Goal: Find specific page/section: Find specific page/section

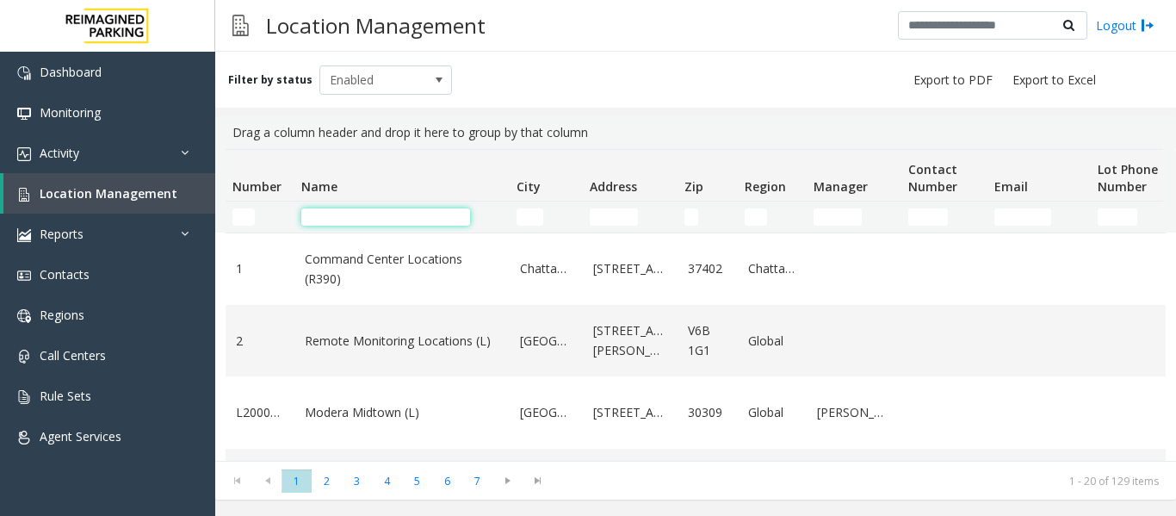
click at [375, 212] on input "Name Filter" at bounding box center [385, 216] width 169 height 17
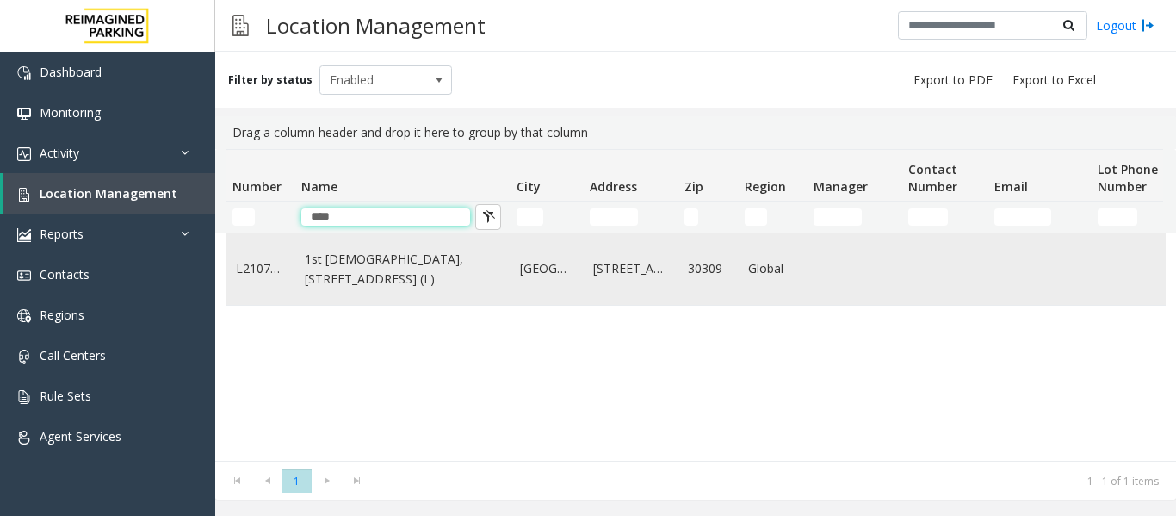
type input "***"
click at [419, 305] on td "1st [DEMOGRAPHIC_DATA], [STREET_ADDRESS] (L)" at bounding box center [401, 268] width 215 height 71
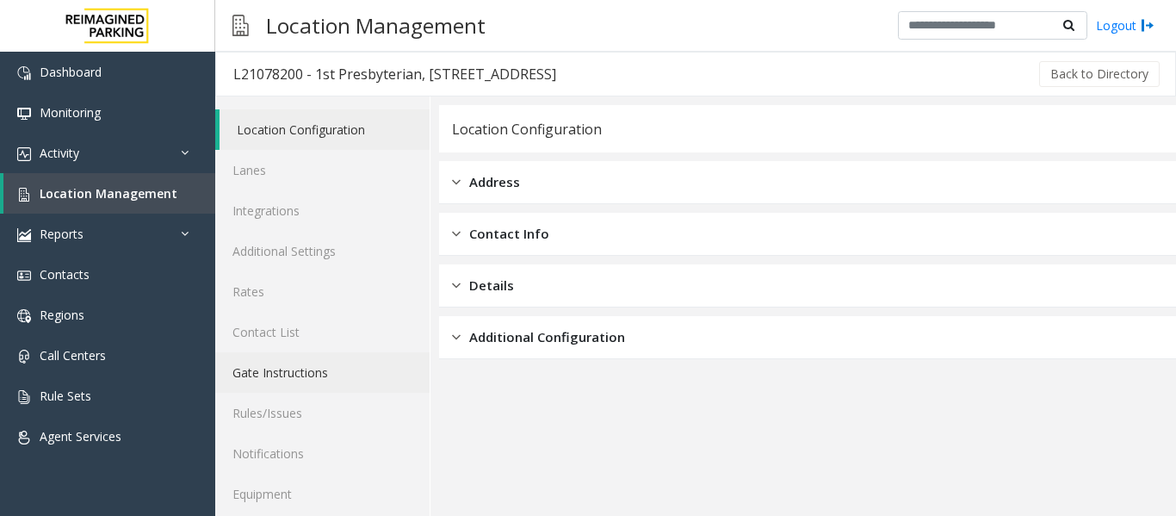
scroll to position [52, 0]
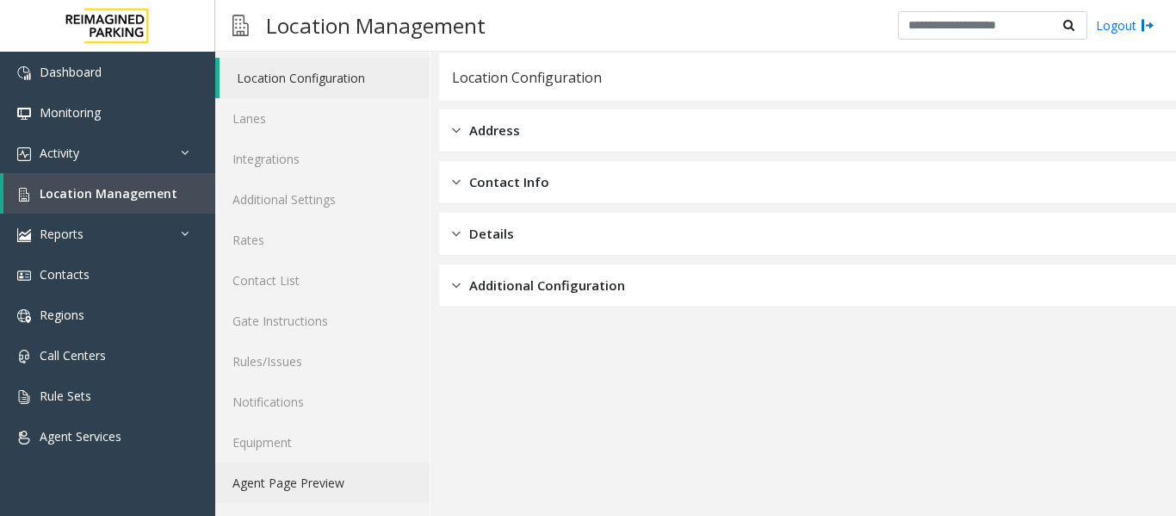
click at [348, 489] on link "Agent Page Preview" at bounding box center [322, 482] width 214 height 40
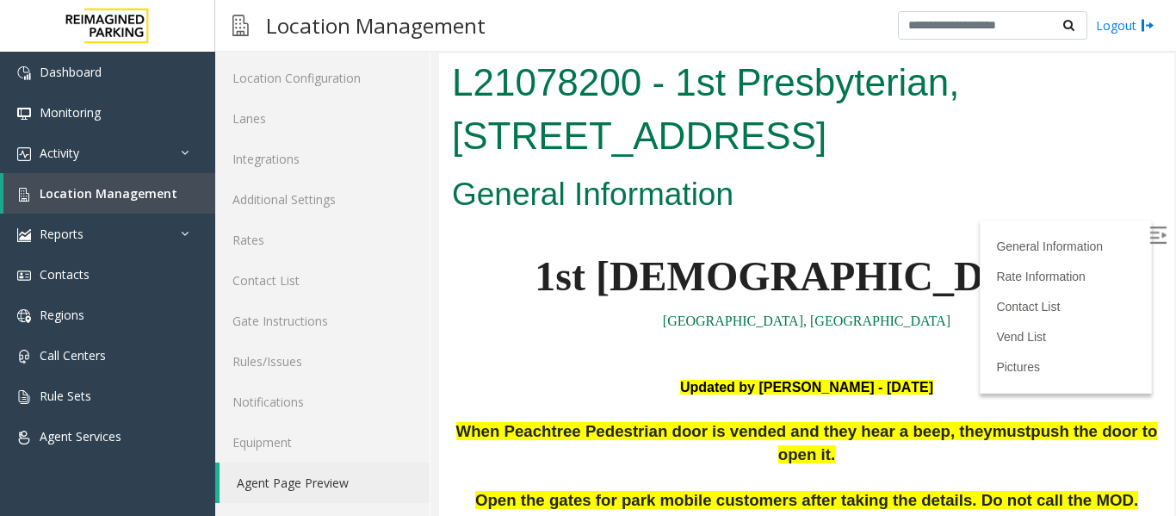
click at [1150, 232] on img at bounding box center [1158, 234] width 17 height 17
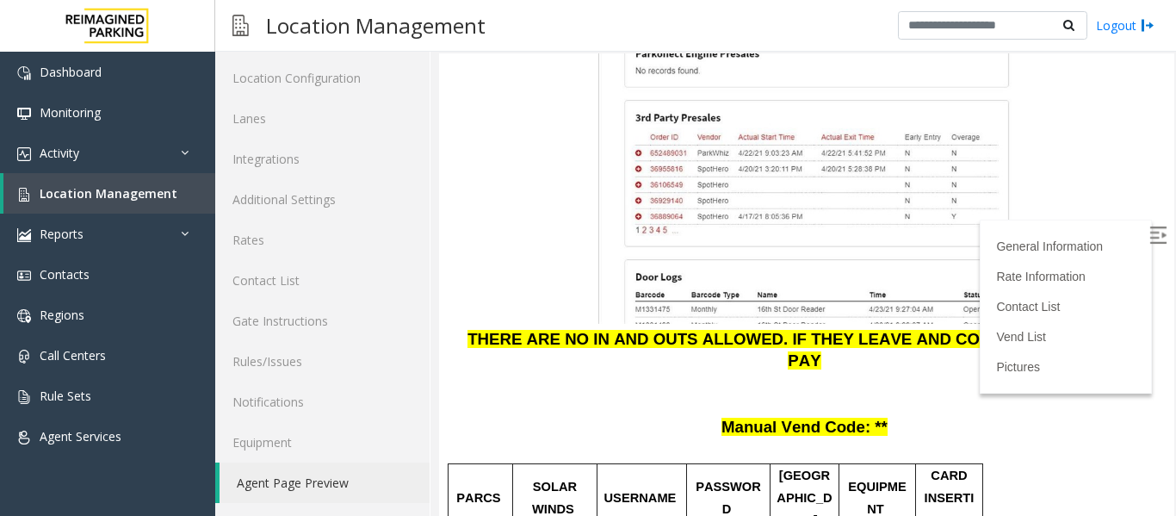
scroll to position [2153, 0]
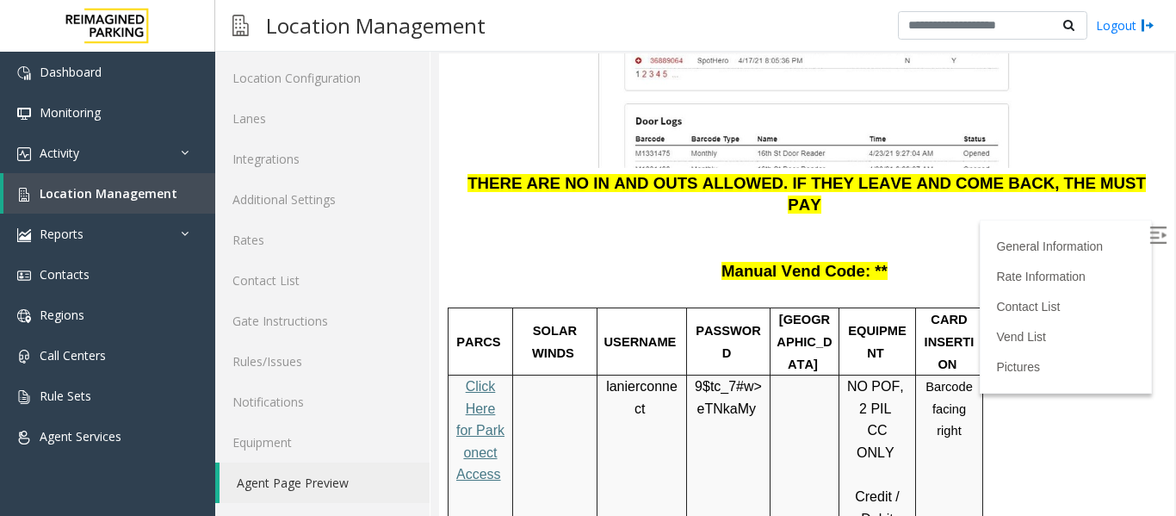
click at [609, 379] on span "lanierconnect" at bounding box center [641, 398] width 71 height 38
drag, startPoint x: 606, startPoint y: 226, endPoint x: 681, endPoint y: 264, distance: 84.0
click at [681, 375] on td "lanierconnect" at bounding box center [643, 507] width 90 height 265
click at [741, 375] on p "9$tc_7#w> eTNkaMy" at bounding box center [728, 397] width 71 height 44
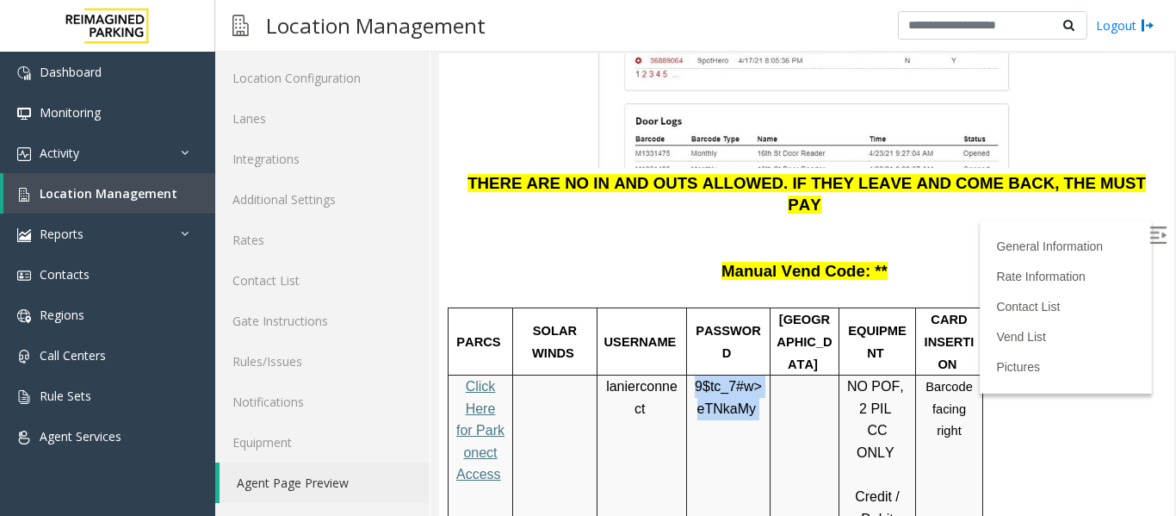
click at [741, 375] on p "9$tc_7#w> eTNkaMy" at bounding box center [728, 397] width 71 height 44
click at [772, 375] on td at bounding box center [805, 507] width 69 height 265
